Goal: Transaction & Acquisition: Purchase product/service

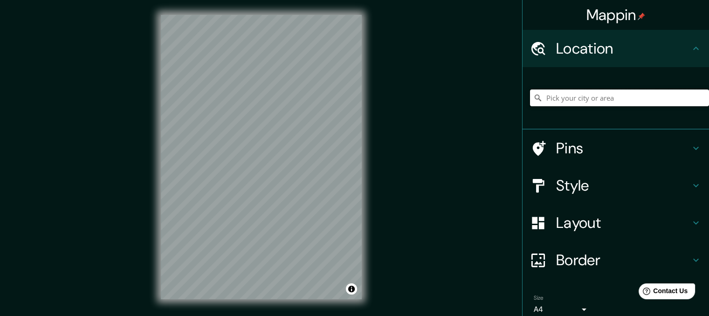
click at [574, 97] on input "Pick your city or area" at bounding box center [619, 97] width 179 height 17
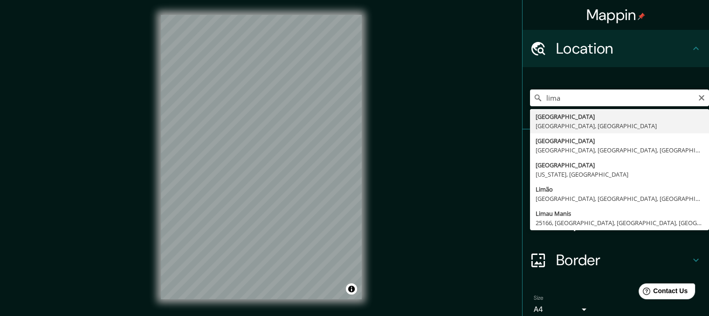
type input "[GEOGRAPHIC_DATA], [GEOGRAPHIC_DATA], [GEOGRAPHIC_DATA]"
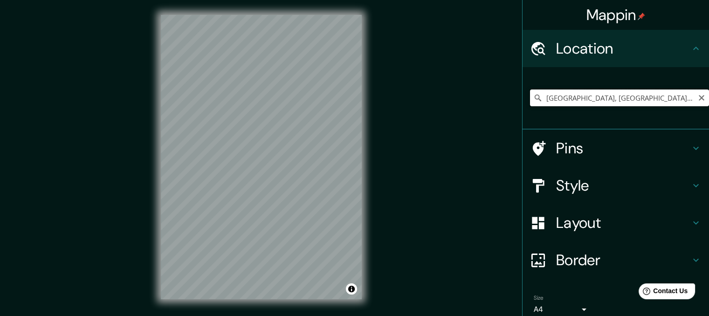
click at [641, 96] on input "[GEOGRAPHIC_DATA], [GEOGRAPHIC_DATA], [GEOGRAPHIC_DATA]" at bounding box center [619, 97] width 179 height 17
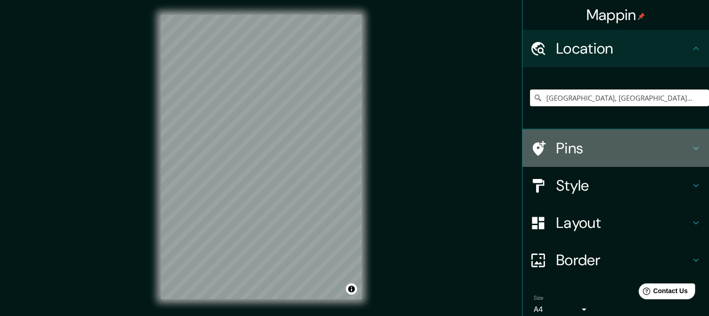
click at [619, 152] on h4 "Pins" at bounding box center [623, 148] width 134 height 19
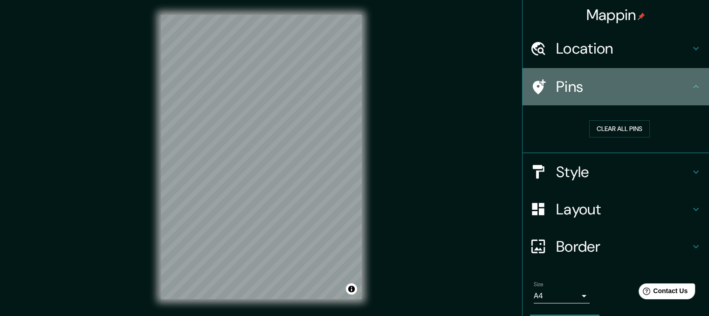
click at [645, 97] on div "Pins" at bounding box center [615, 86] width 186 height 37
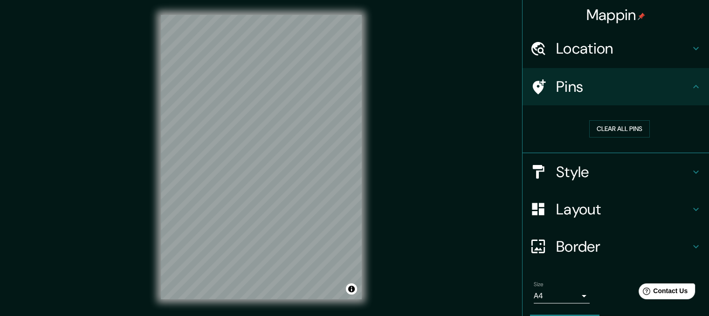
click at [671, 87] on h4 "Pins" at bounding box center [623, 86] width 134 height 19
click at [690, 87] on icon at bounding box center [695, 86] width 11 height 11
click at [691, 87] on icon at bounding box center [695, 86] width 11 height 11
click at [693, 87] on icon at bounding box center [696, 86] width 6 height 3
click at [690, 88] on icon at bounding box center [695, 86] width 11 height 11
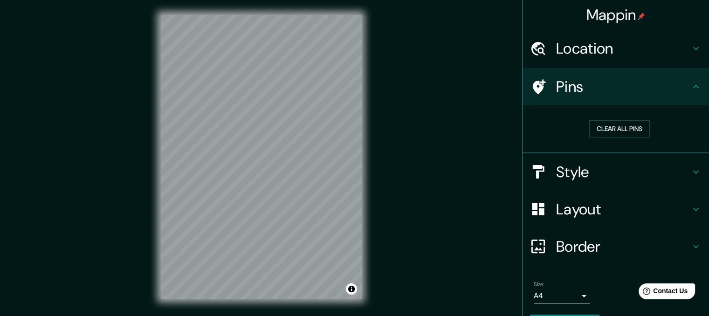
click at [690, 168] on icon at bounding box center [695, 171] width 11 height 11
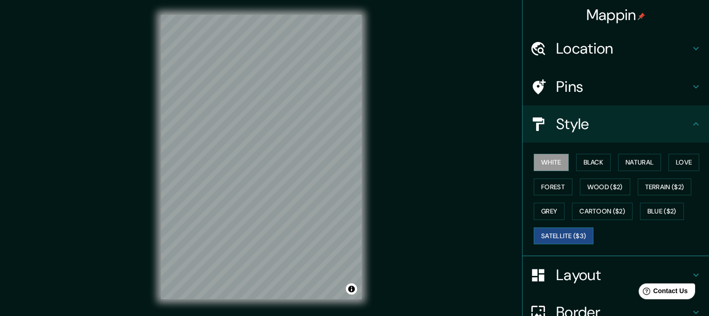
click at [567, 237] on button "Satellite ($3)" at bounding box center [564, 235] width 60 height 17
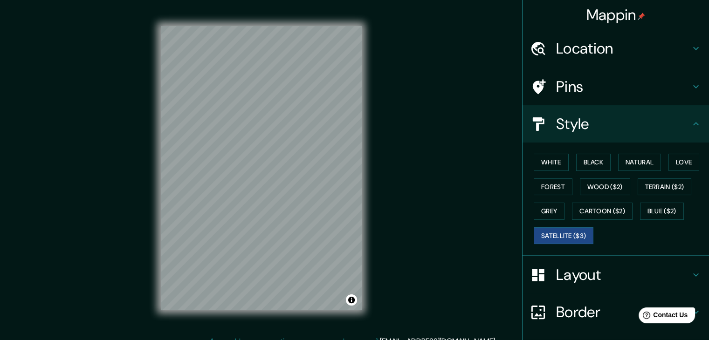
click at [602, 280] on h4 "Layout" at bounding box center [623, 275] width 134 height 19
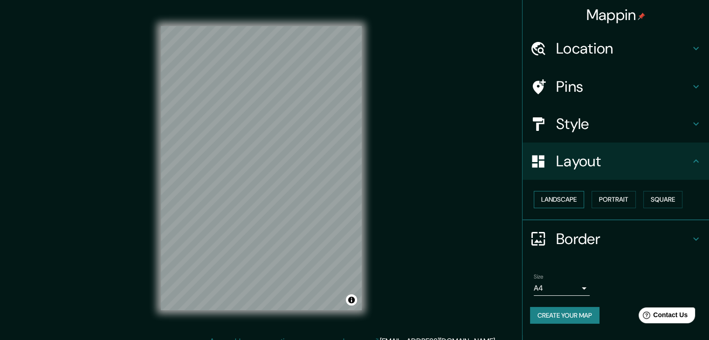
click at [571, 196] on button "Landscape" at bounding box center [559, 199] width 50 height 17
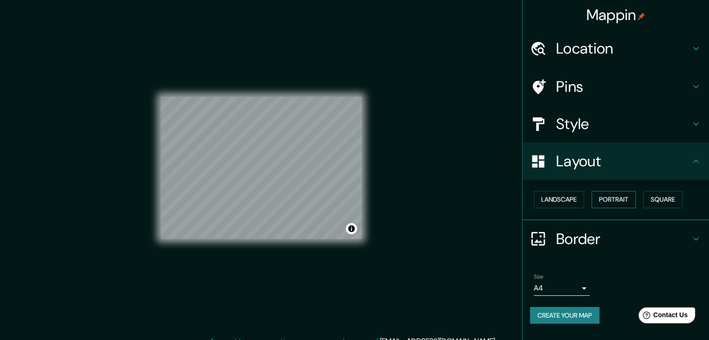
click at [602, 196] on button "Portrait" at bounding box center [613, 199] width 44 height 17
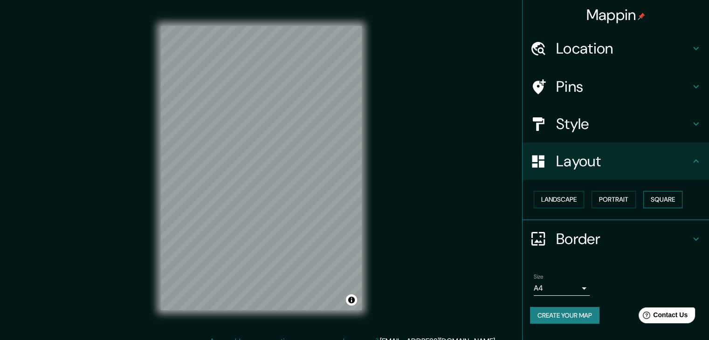
click at [659, 202] on button "Square" at bounding box center [662, 199] width 39 height 17
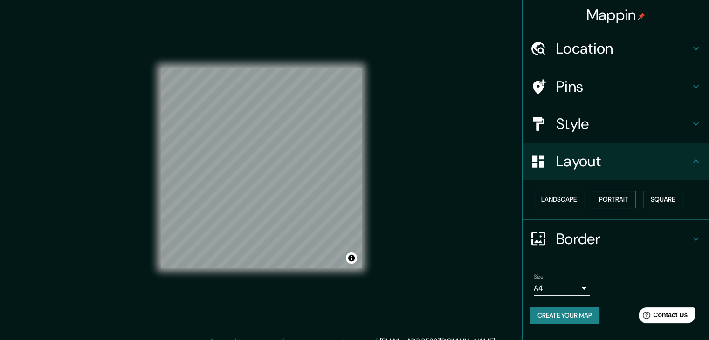
click at [631, 202] on button "Portrait" at bounding box center [613, 199] width 44 height 17
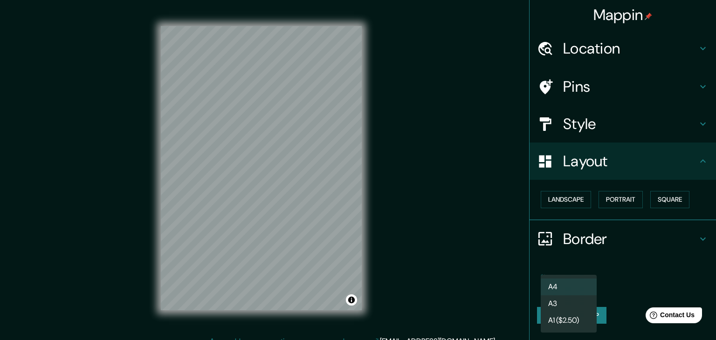
click at [581, 283] on body "Mappin Location [GEOGRAPHIC_DATA], [GEOGRAPHIC_DATA], [GEOGRAPHIC_DATA] Pins St…" at bounding box center [358, 170] width 716 height 340
click at [562, 299] on li "A3" at bounding box center [569, 303] width 56 height 17
type input "a4"
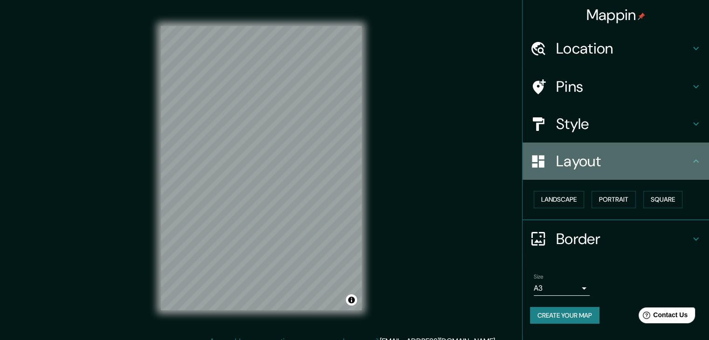
click at [683, 161] on h4 "Layout" at bounding box center [623, 161] width 134 height 19
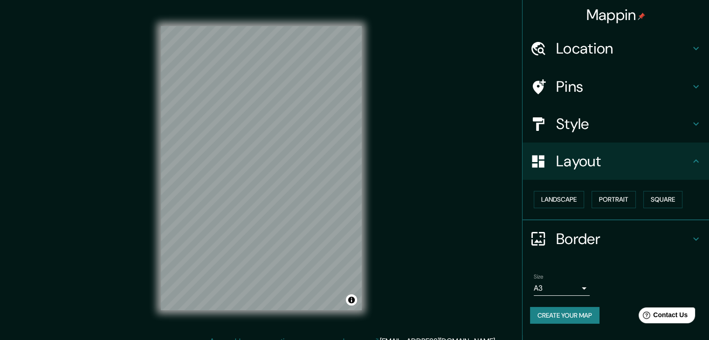
click at [698, 159] on icon at bounding box center [695, 161] width 11 height 11
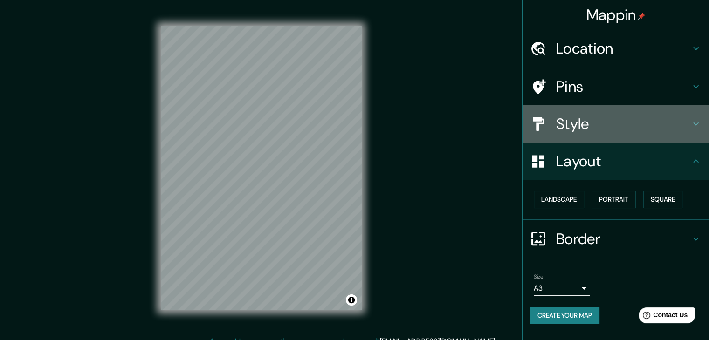
click at [630, 115] on h4 "Style" at bounding box center [623, 124] width 134 height 19
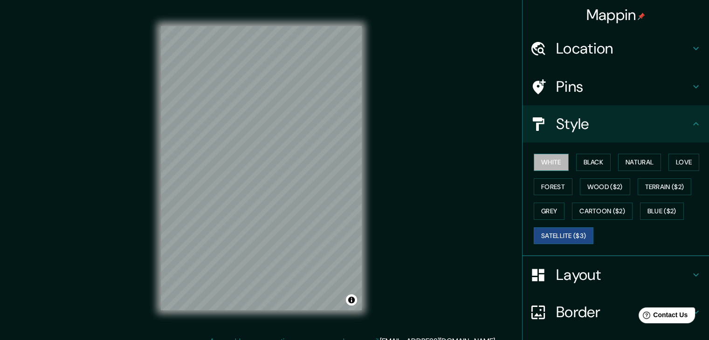
click at [545, 166] on button "White" at bounding box center [551, 162] width 35 height 17
click at [556, 231] on button "Satellite ($3)" at bounding box center [564, 235] width 60 height 17
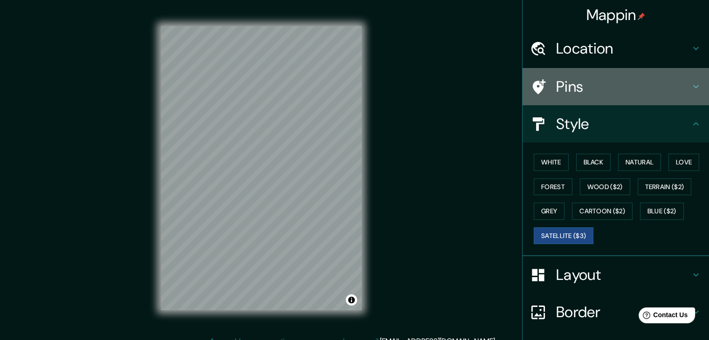
click at [604, 72] on div "Pins" at bounding box center [615, 86] width 186 height 37
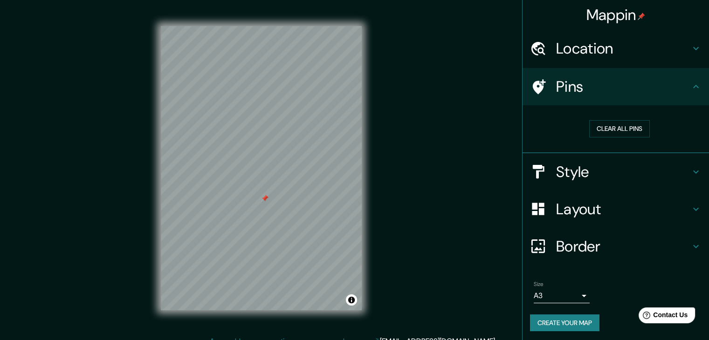
click at [580, 176] on h4 "Style" at bounding box center [623, 172] width 134 height 19
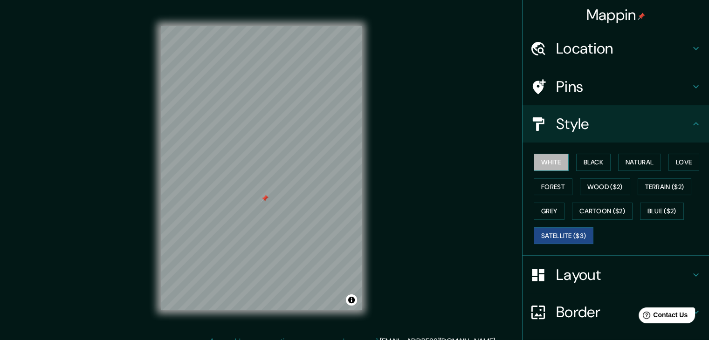
click at [549, 164] on button "White" at bounding box center [551, 162] width 35 height 17
click at [585, 158] on button "Black" at bounding box center [593, 162] width 35 height 17
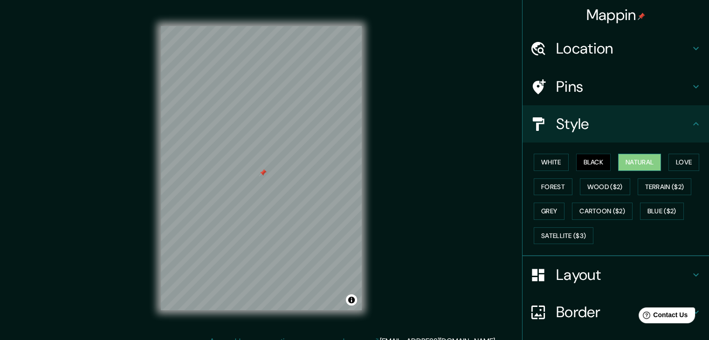
click at [624, 163] on button "Natural" at bounding box center [639, 162] width 43 height 17
click at [677, 164] on button "Love" at bounding box center [683, 162] width 31 height 17
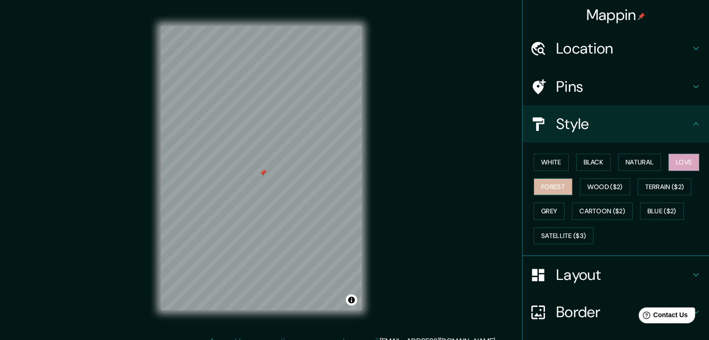
click at [546, 185] on button "Forest" at bounding box center [553, 186] width 39 height 17
click at [601, 184] on button "Wood ($2)" at bounding box center [605, 186] width 50 height 17
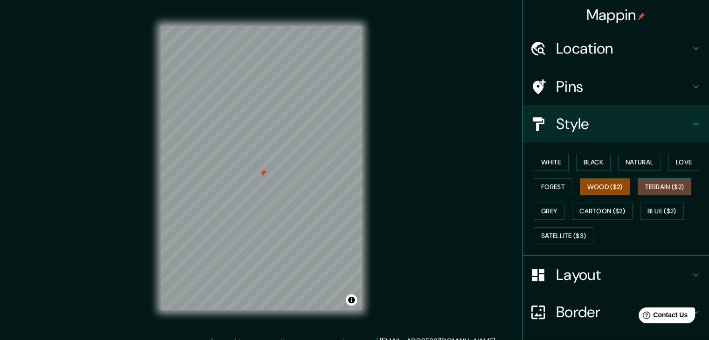
click at [654, 183] on button "Terrain ($2)" at bounding box center [665, 186] width 54 height 17
click at [538, 206] on button "Grey" at bounding box center [549, 211] width 31 height 17
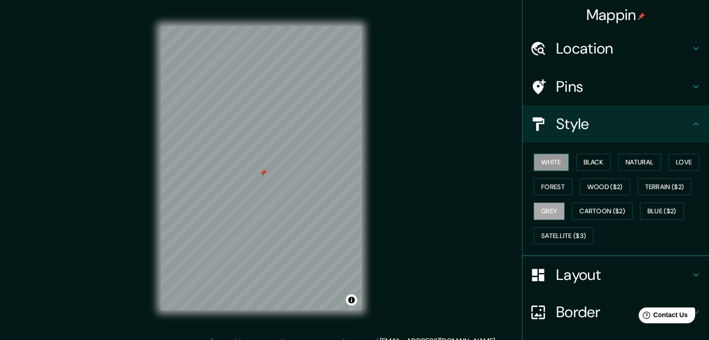
click at [554, 161] on button "White" at bounding box center [551, 162] width 35 height 17
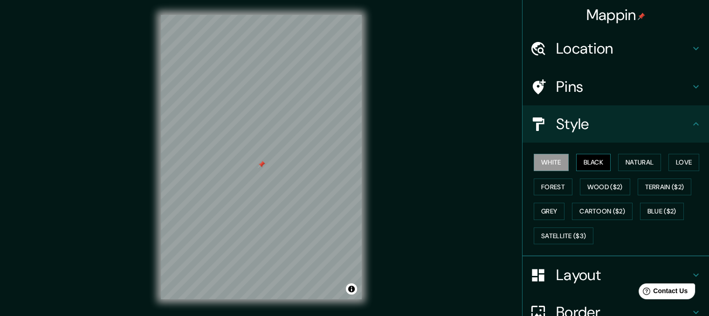
click at [580, 162] on button "Black" at bounding box center [593, 162] width 35 height 17
click at [638, 162] on button "Natural" at bounding box center [639, 162] width 43 height 17
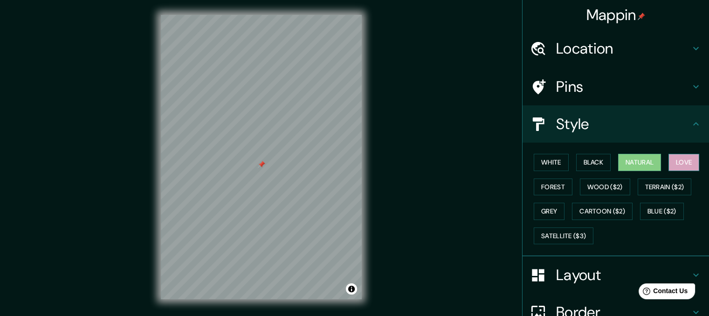
click at [684, 165] on button "Love" at bounding box center [683, 162] width 31 height 17
click at [541, 188] on button "Forest" at bounding box center [553, 186] width 39 height 17
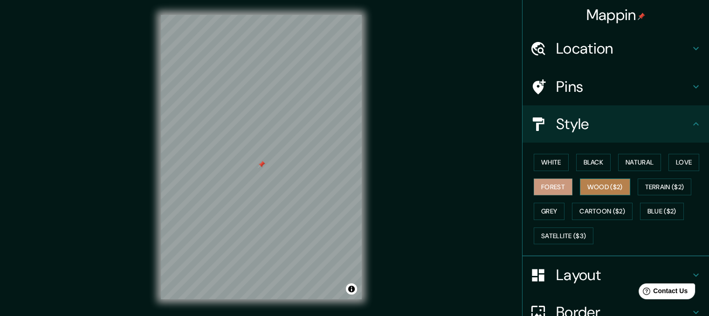
click at [585, 187] on button "Wood ($2)" at bounding box center [605, 186] width 50 height 17
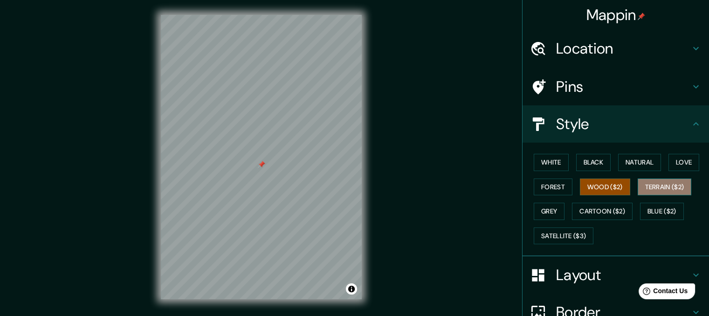
click at [641, 184] on button "Terrain ($2)" at bounding box center [665, 186] width 54 height 17
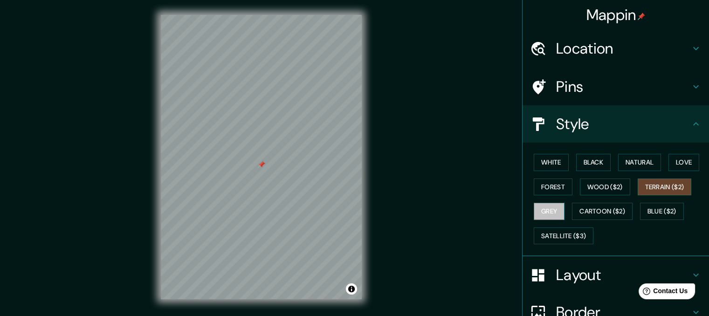
click at [539, 210] on button "Grey" at bounding box center [549, 211] width 31 height 17
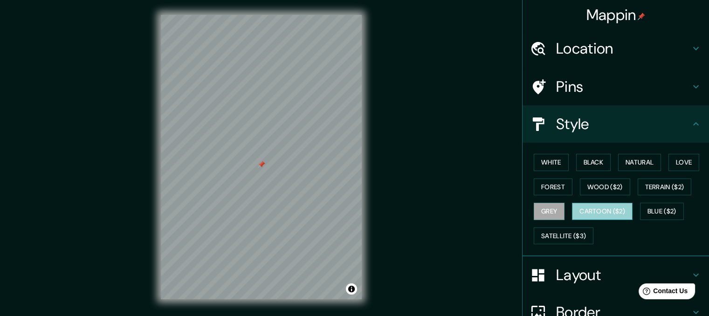
click at [600, 210] on button "Cartoon ($2)" at bounding box center [602, 211] width 61 height 17
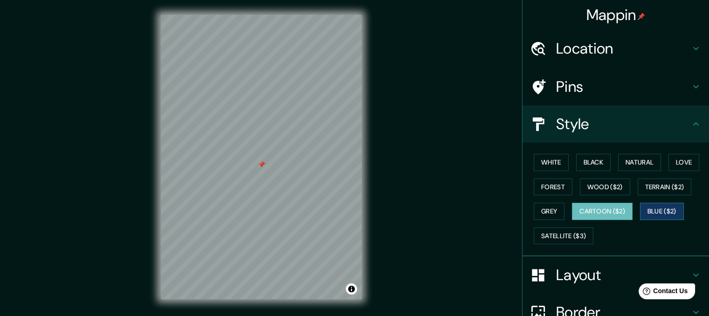
click at [647, 212] on button "Blue ($2)" at bounding box center [662, 211] width 44 height 17
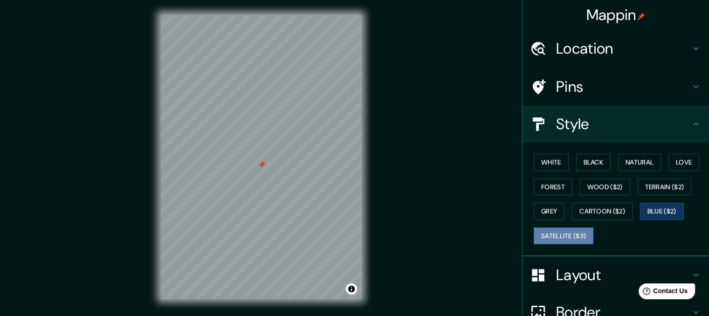
click at [542, 232] on button "Satellite ($3)" at bounding box center [564, 235] width 60 height 17
click at [652, 207] on button "Blue ($2)" at bounding box center [662, 211] width 44 height 17
click at [545, 211] on button "Grey" at bounding box center [549, 211] width 31 height 17
click at [655, 206] on button "Blue ($2)" at bounding box center [662, 211] width 44 height 17
click at [535, 180] on button "Forest" at bounding box center [553, 186] width 39 height 17
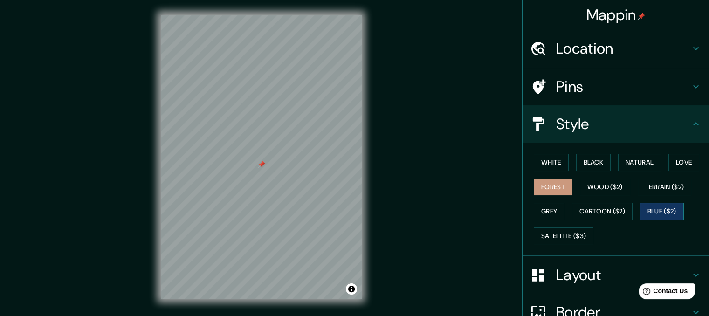
click at [650, 209] on button "Blue ($2)" at bounding box center [662, 211] width 44 height 17
click at [604, 183] on button "Wood ($2)" at bounding box center [605, 186] width 50 height 17
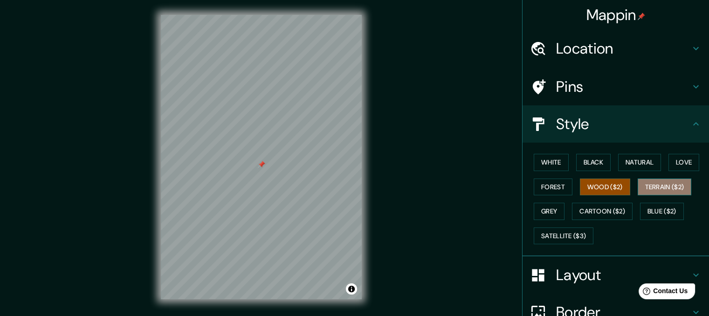
click at [647, 185] on button "Terrain ($2)" at bounding box center [665, 186] width 54 height 17
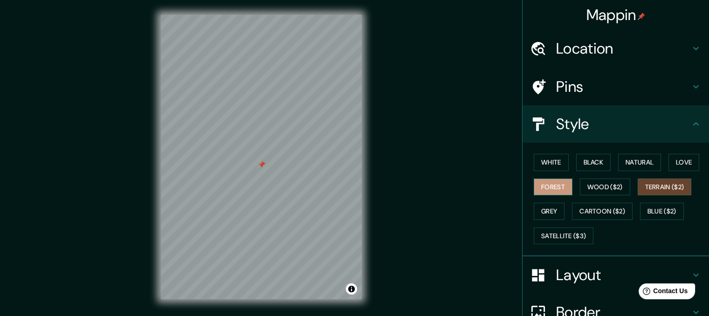
drag, startPoint x: 552, startPoint y: 189, endPoint x: 557, endPoint y: 190, distance: 5.7
click at [552, 189] on button "Forest" at bounding box center [553, 186] width 39 height 17
click at [677, 166] on button "Love" at bounding box center [683, 162] width 31 height 17
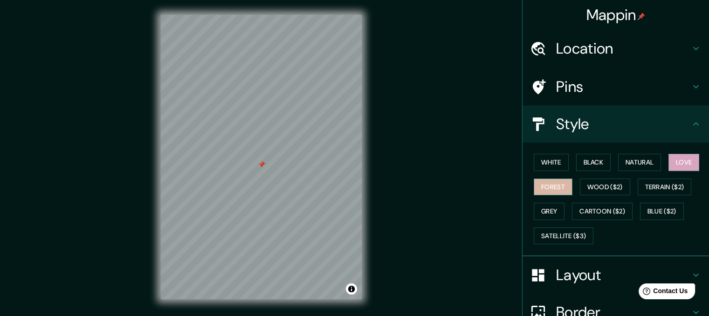
click at [541, 189] on button "Forest" at bounding box center [553, 186] width 39 height 17
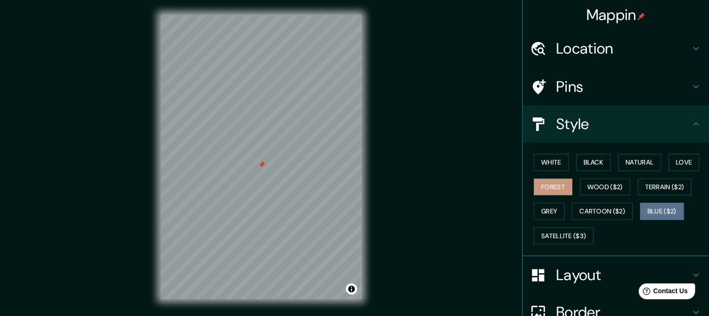
click at [654, 212] on button "Blue ($2)" at bounding box center [662, 211] width 44 height 17
click at [544, 206] on button "Grey" at bounding box center [549, 211] width 31 height 17
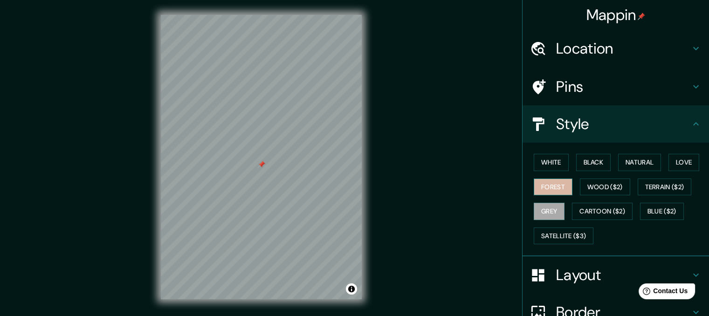
click at [556, 186] on button "Forest" at bounding box center [553, 186] width 39 height 17
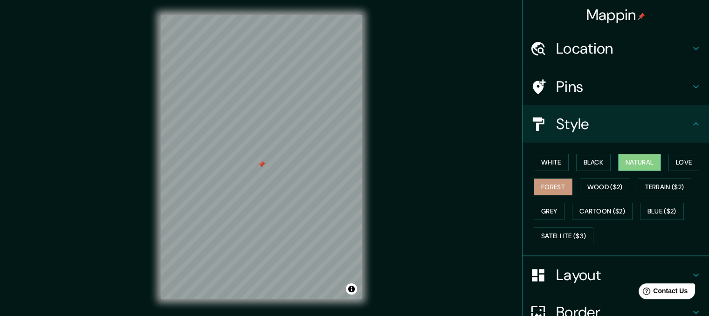
click at [624, 167] on button "Natural" at bounding box center [639, 162] width 43 height 17
click at [643, 211] on button "Blue ($2)" at bounding box center [662, 211] width 44 height 17
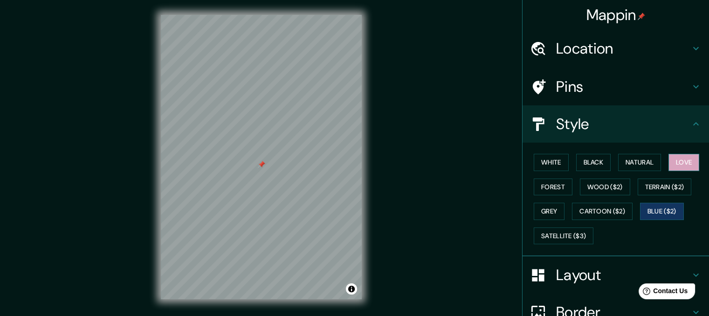
click at [673, 162] on button "Love" at bounding box center [683, 162] width 31 height 17
click at [535, 210] on button "Grey" at bounding box center [549, 211] width 31 height 17
click at [658, 213] on button "Blue ($2)" at bounding box center [662, 211] width 44 height 17
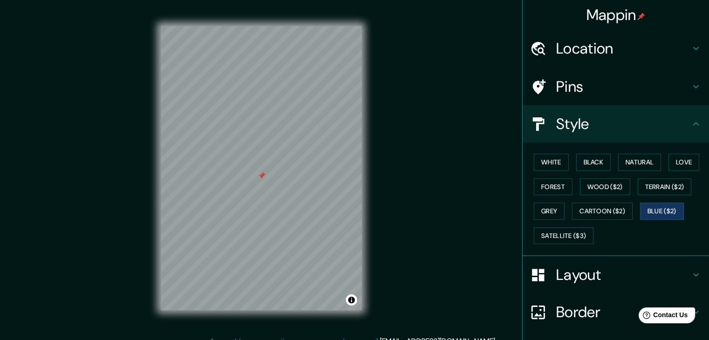
click at [451, 172] on div "Mappin Location [GEOGRAPHIC_DATA], [GEOGRAPHIC_DATA], [GEOGRAPHIC_DATA] Pins St…" at bounding box center [354, 175] width 709 height 351
click at [536, 181] on button "Forest" at bounding box center [553, 186] width 39 height 17
click at [551, 210] on button "Grey" at bounding box center [549, 211] width 31 height 17
click at [644, 185] on button "Terrain ($2)" at bounding box center [665, 186] width 54 height 17
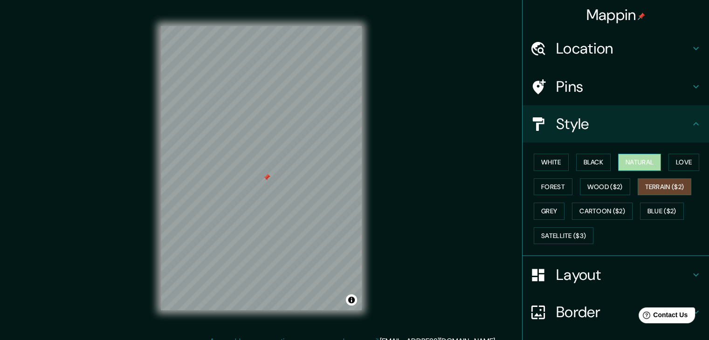
click at [638, 164] on button "Natural" at bounding box center [639, 162] width 43 height 17
click at [589, 163] on button "Black" at bounding box center [593, 162] width 35 height 17
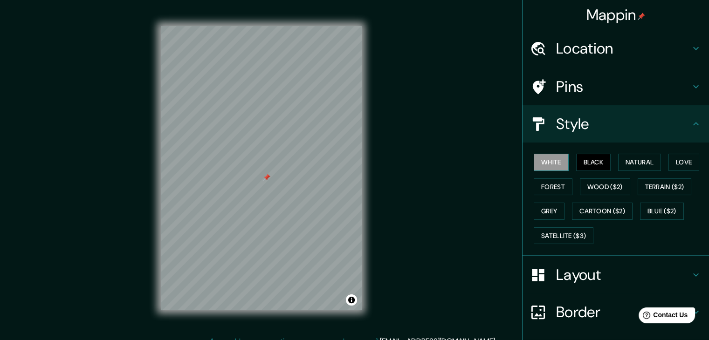
click at [543, 162] on button "White" at bounding box center [551, 162] width 35 height 17
click at [579, 159] on button "Black" at bounding box center [593, 162] width 35 height 17
click at [544, 163] on button "White" at bounding box center [551, 162] width 35 height 17
